Goal: Task Accomplishment & Management: Manage account settings

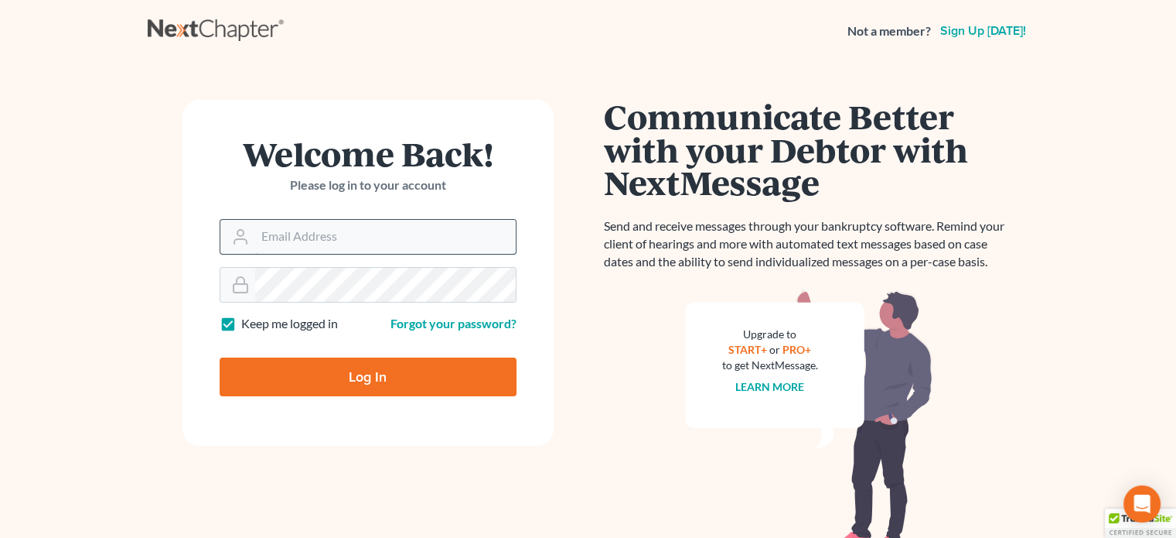
click at [339, 233] on input "Email Address" at bounding box center [385, 237] width 261 height 34
type input "[EMAIL_ADDRESS][DOMAIN_NAME]"
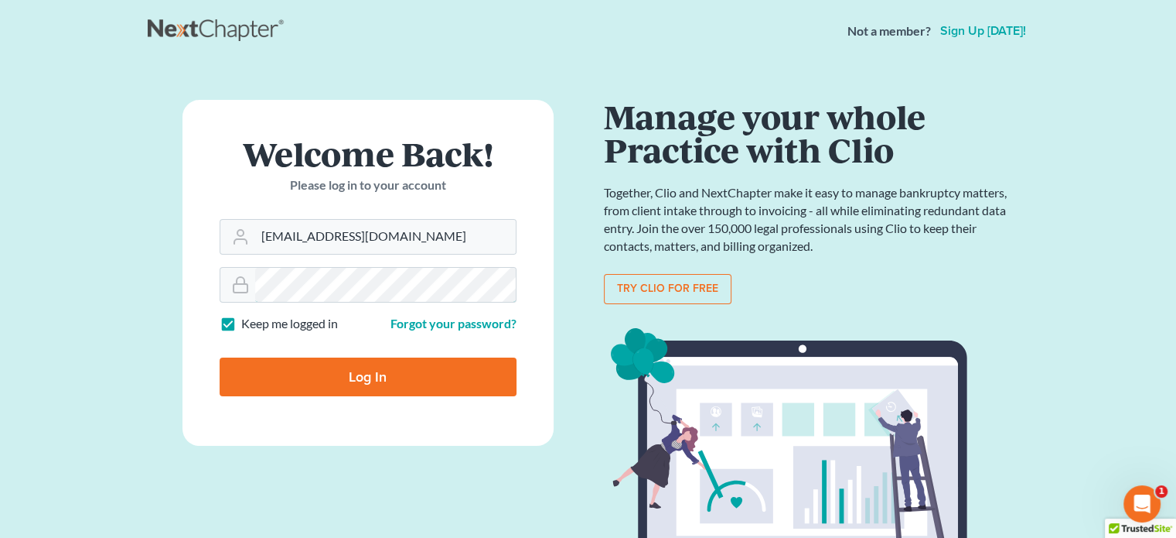
click at [220, 357] on input "Log In" at bounding box center [368, 376] width 297 height 39
type input "Thinking..."
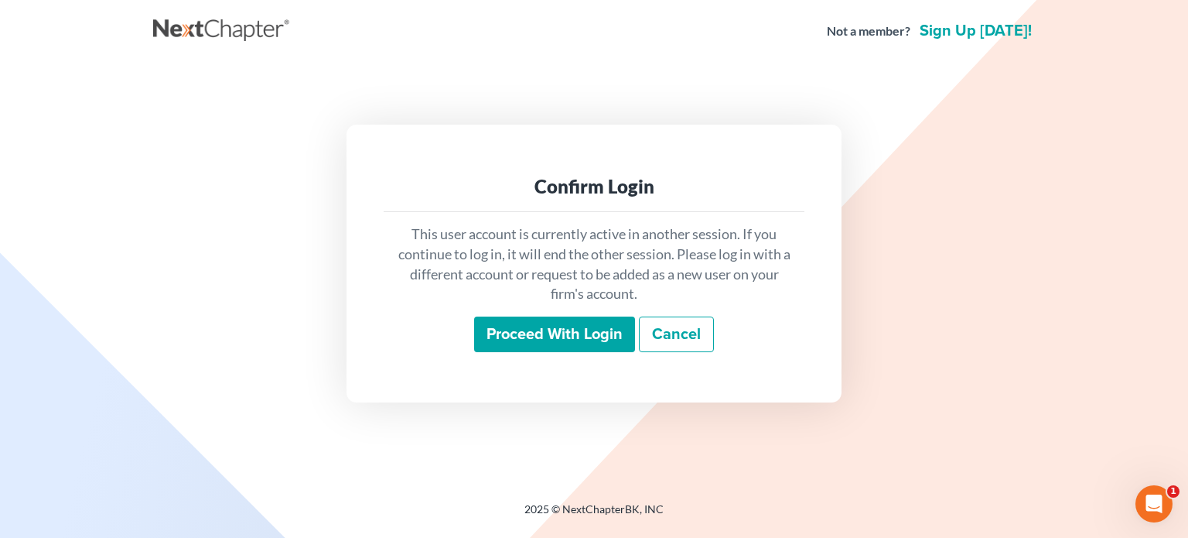
click at [606, 330] on input "Proceed with login" at bounding box center [554, 334] width 161 height 36
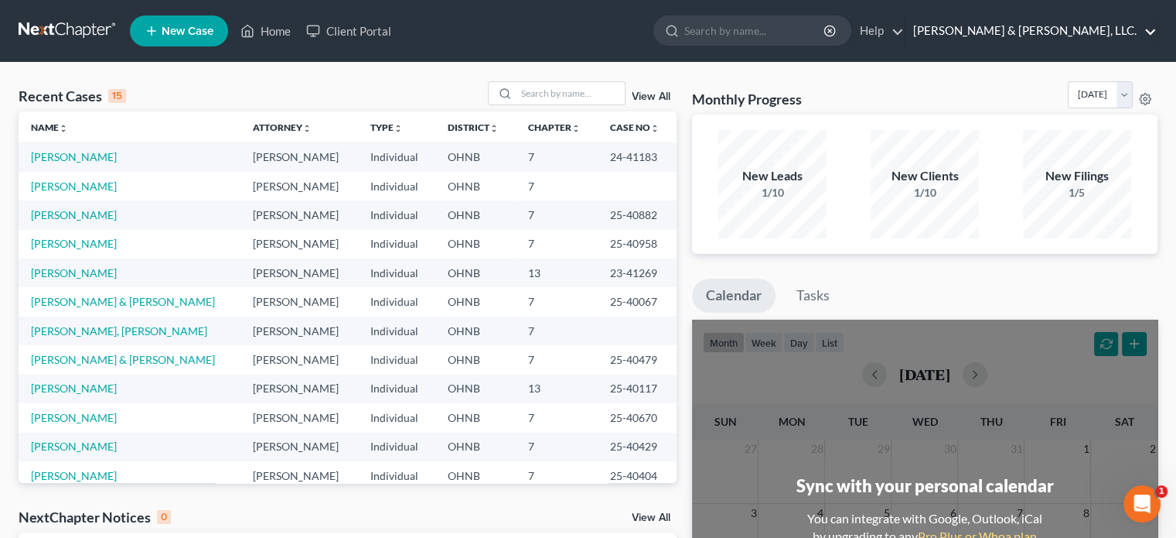
click at [1061, 32] on link "[PERSON_NAME] & [PERSON_NAME], LLC." at bounding box center [1031, 31] width 251 height 28
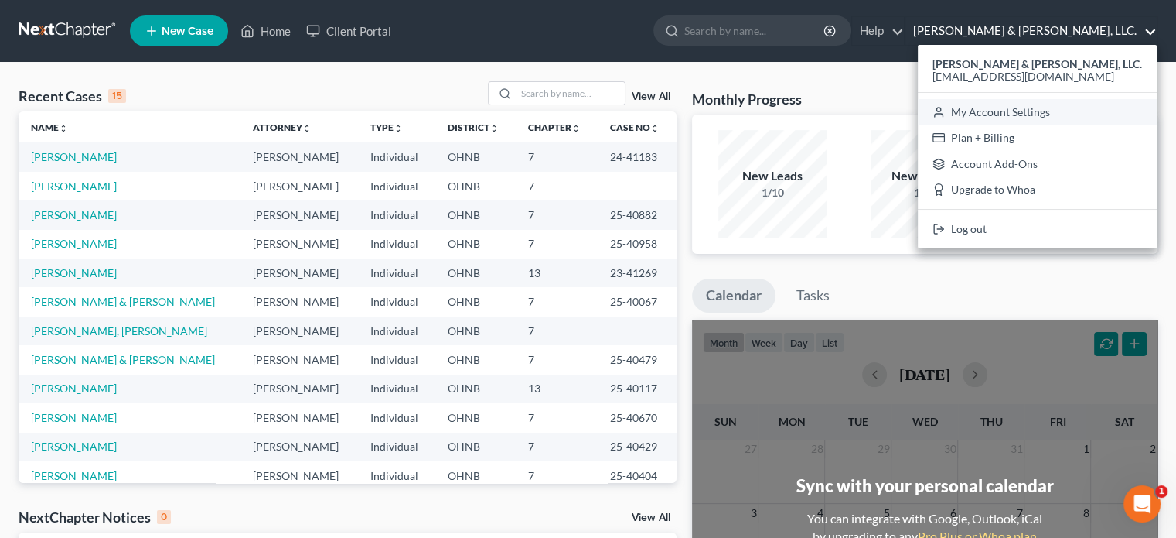
click at [1057, 108] on link "My Account Settings" at bounding box center [1037, 112] width 239 height 26
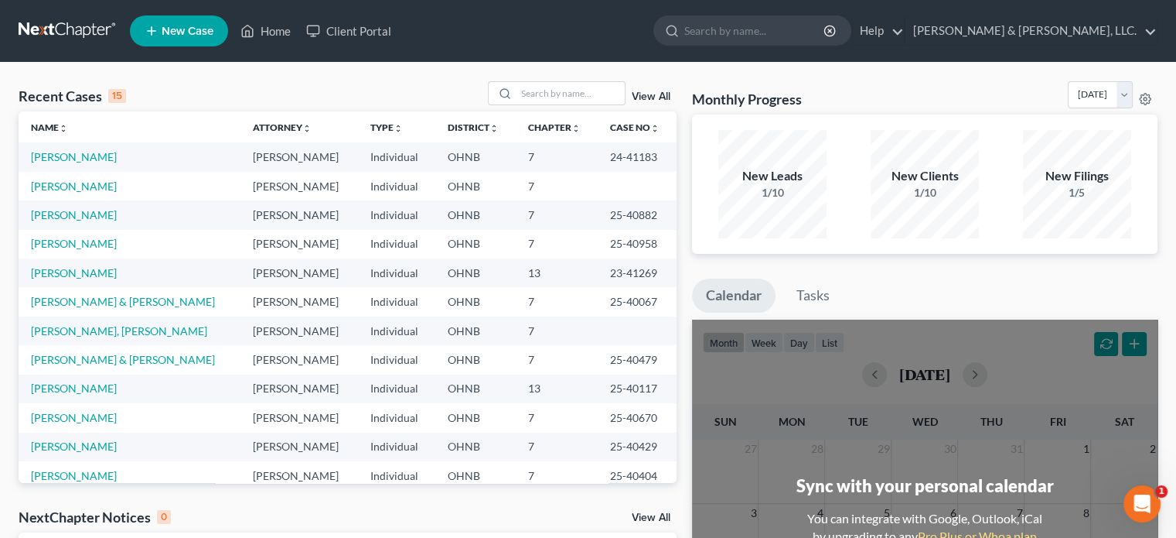
select select "24"
select select "36"
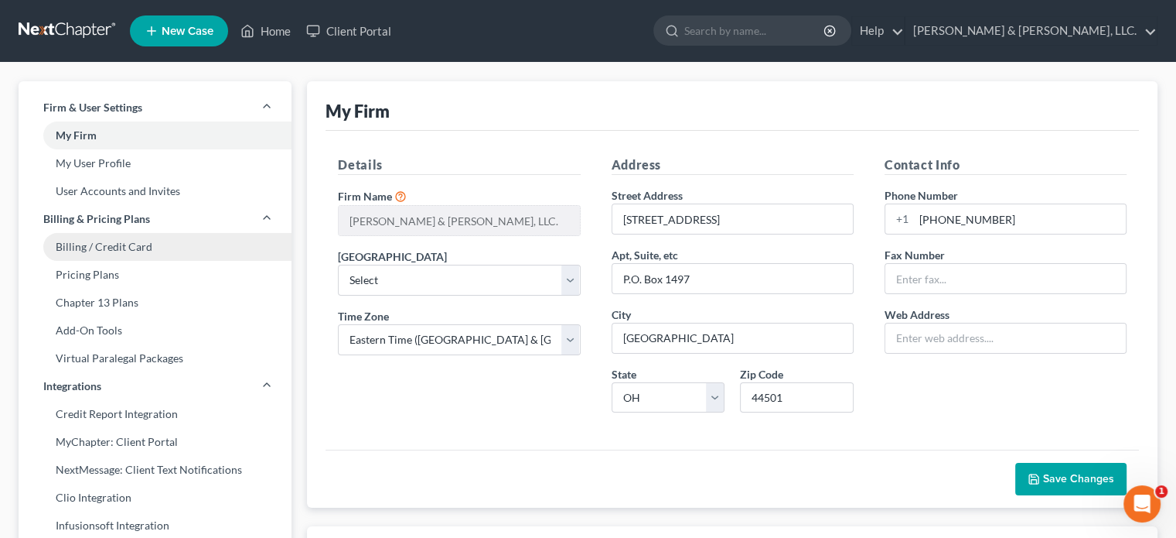
click at [141, 251] on link "Billing / Credit Card" at bounding box center [155, 247] width 273 height 28
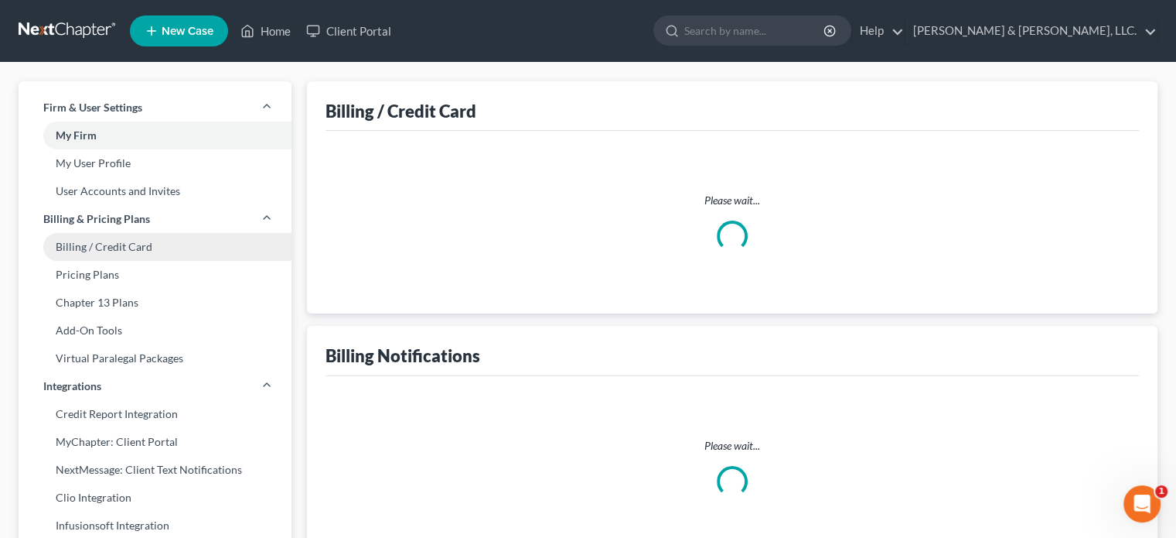
select select "36"
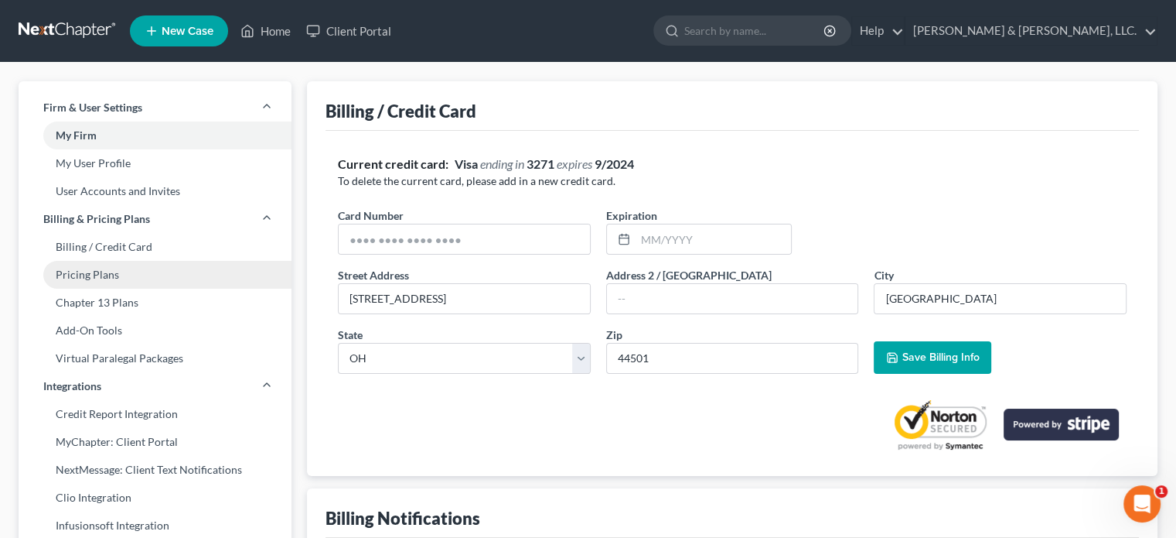
click at [114, 275] on link "Pricing Plans" at bounding box center [155, 275] width 273 height 28
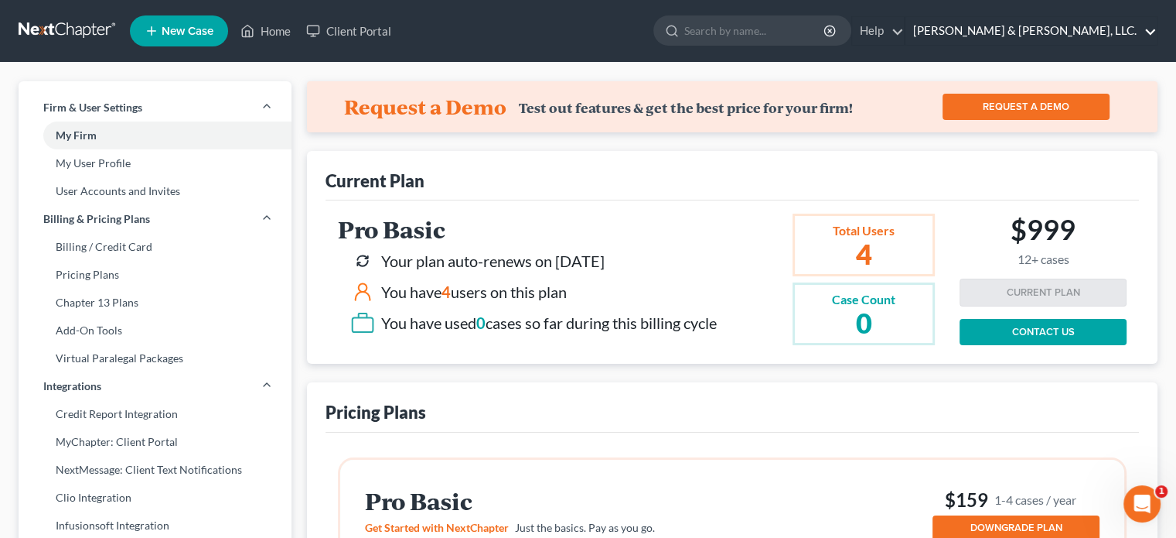
click at [1074, 28] on link "Suhar & Macejko, LLC." at bounding box center [1031, 31] width 251 height 28
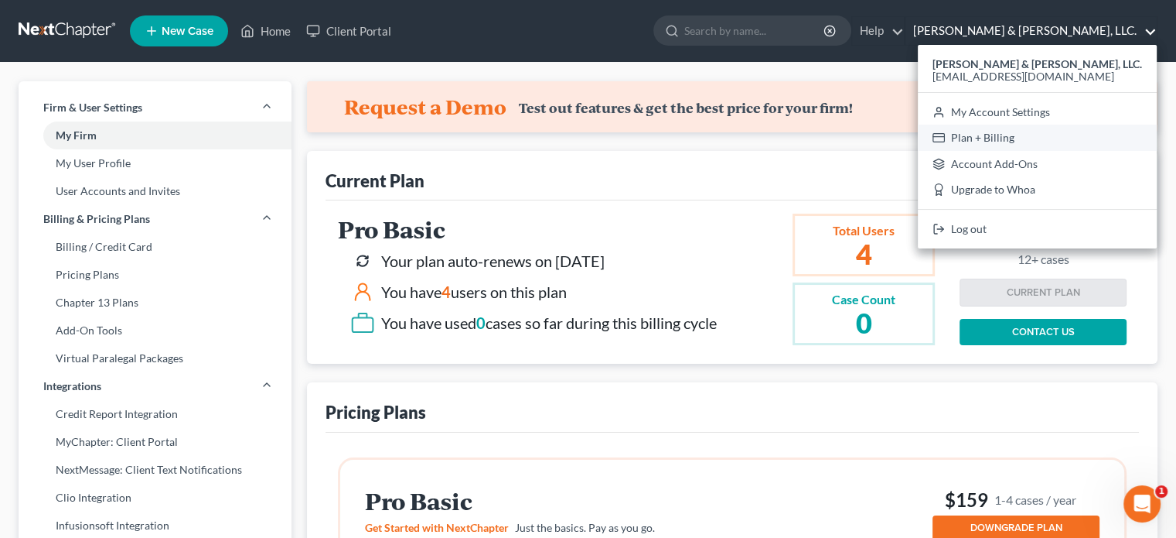
click at [1055, 138] on link "Plan + Billing" at bounding box center [1037, 138] width 239 height 26
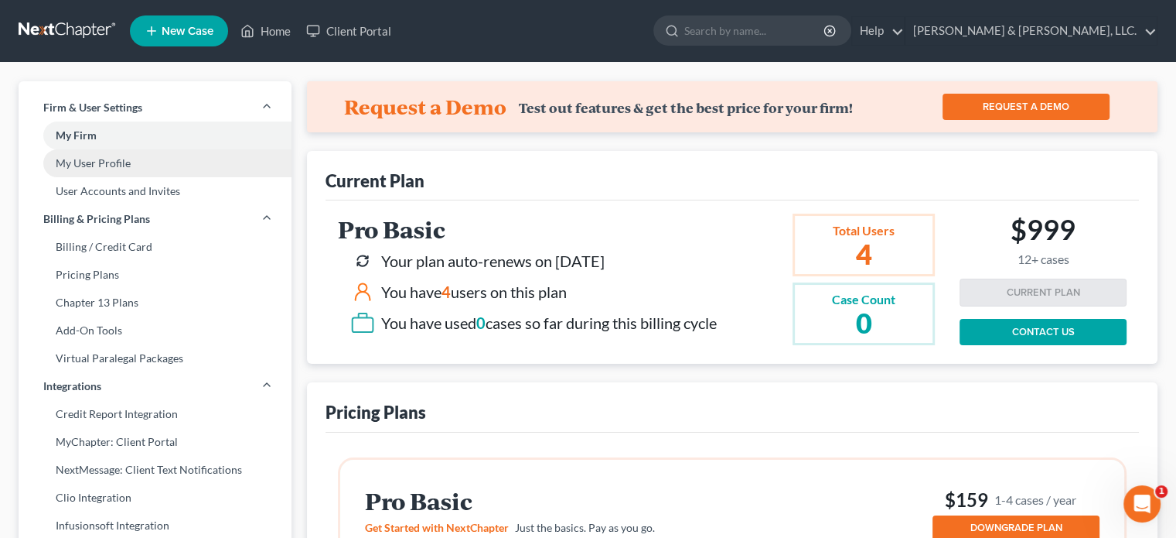
click at [96, 168] on link "My User Profile" at bounding box center [155, 163] width 273 height 28
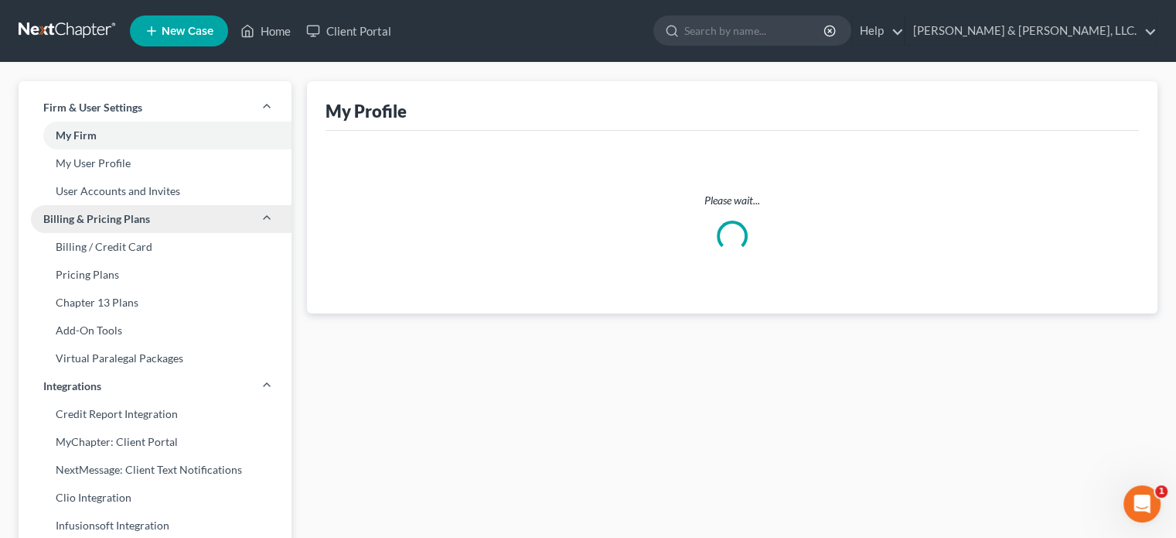
select select "36"
select select "assistant"
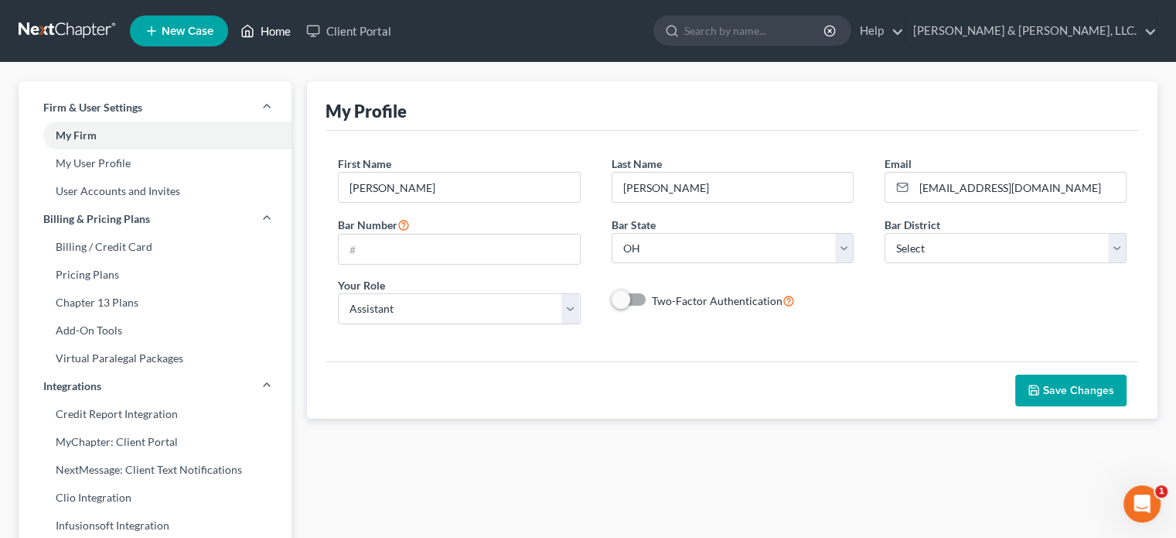
click at [274, 28] on link "Home" at bounding box center [266, 31] width 66 height 28
